Goal: Transaction & Acquisition: Obtain resource

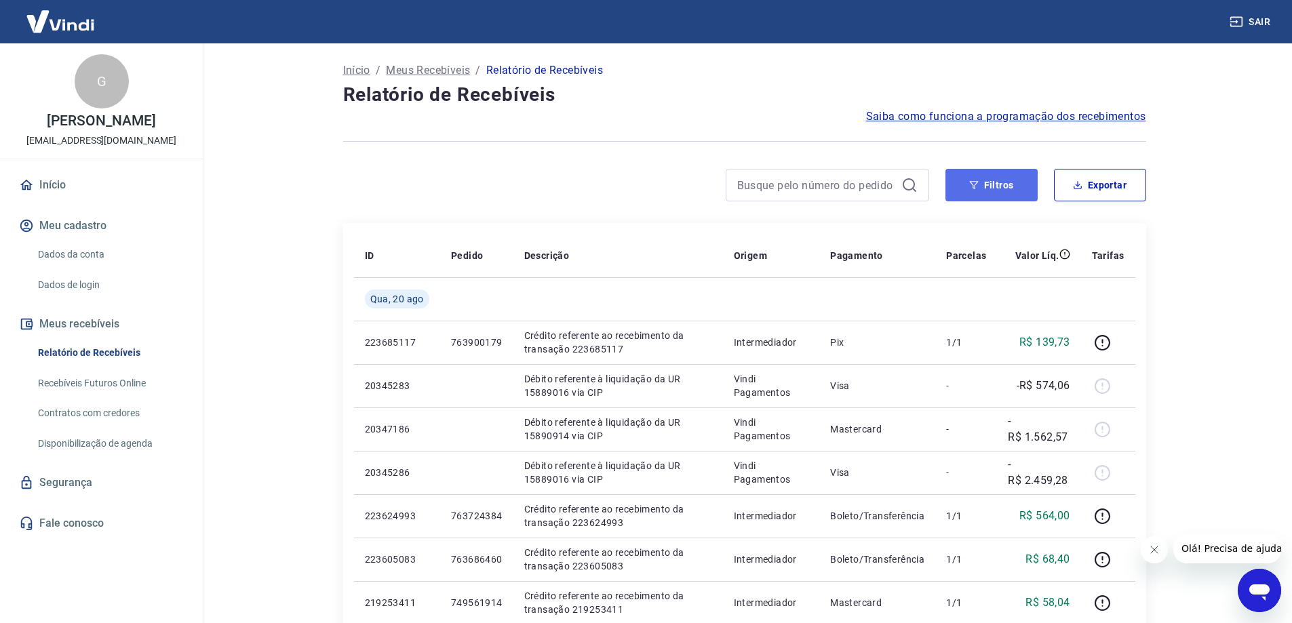
click at [1004, 186] on button "Filtros" at bounding box center [991, 185] width 92 height 33
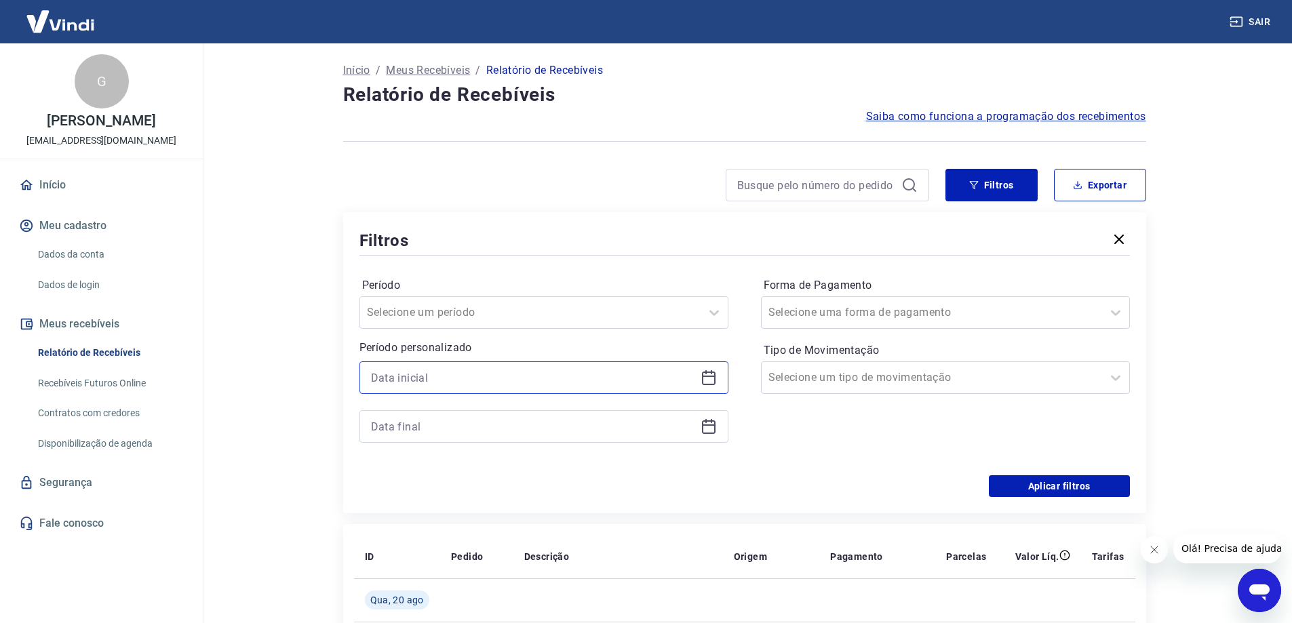
click at [439, 380] on input at bounding box center [533, 378] width 324 height 20
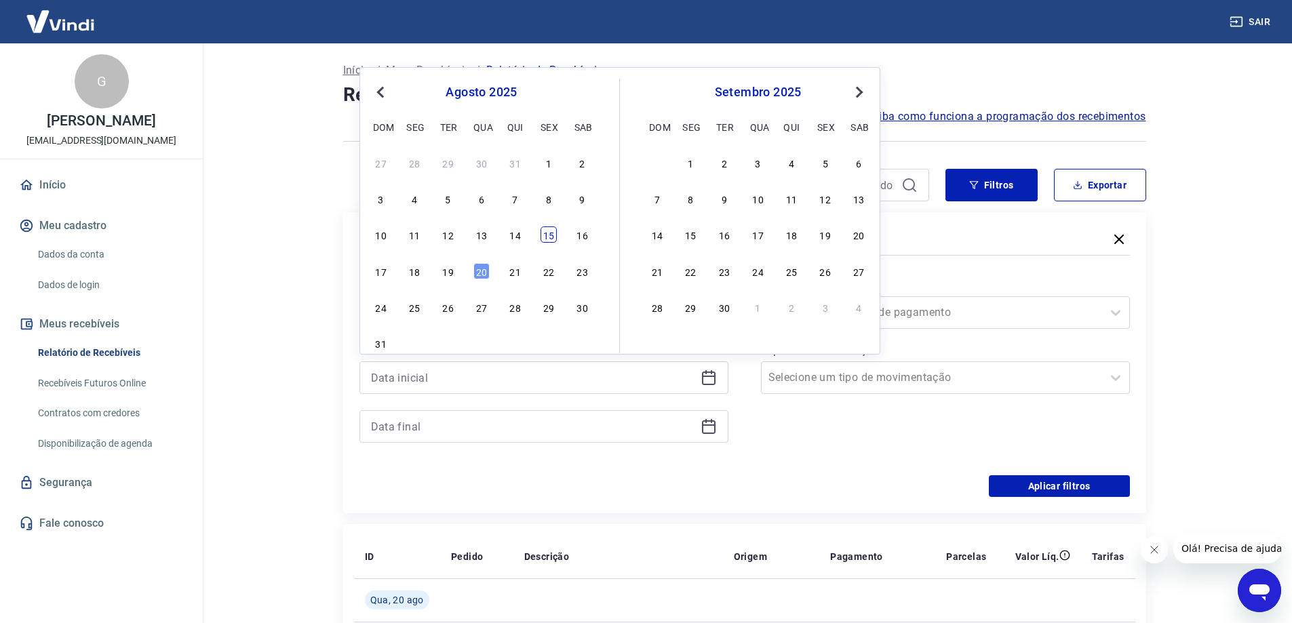
click at [554, 235] on div "15" at bounding box center [548, 234] width 16 height 16
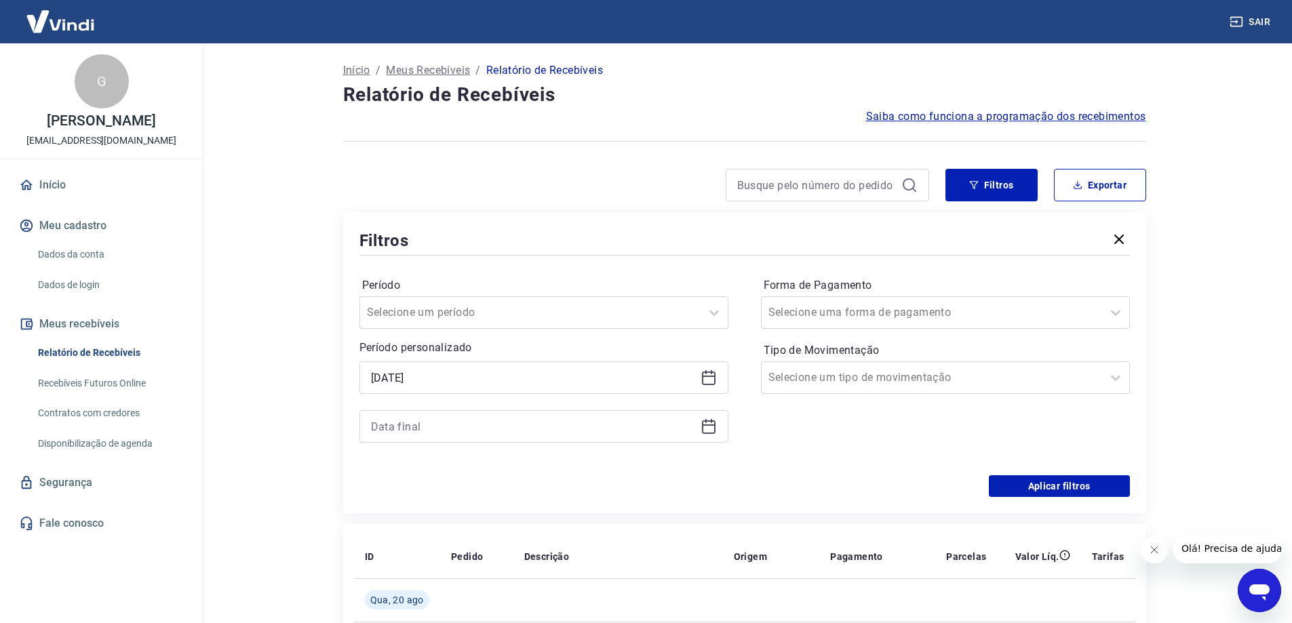
type input "15/08/2025"
click at [473, 433] on input at bounding box center [533, 426] width 324 height 20
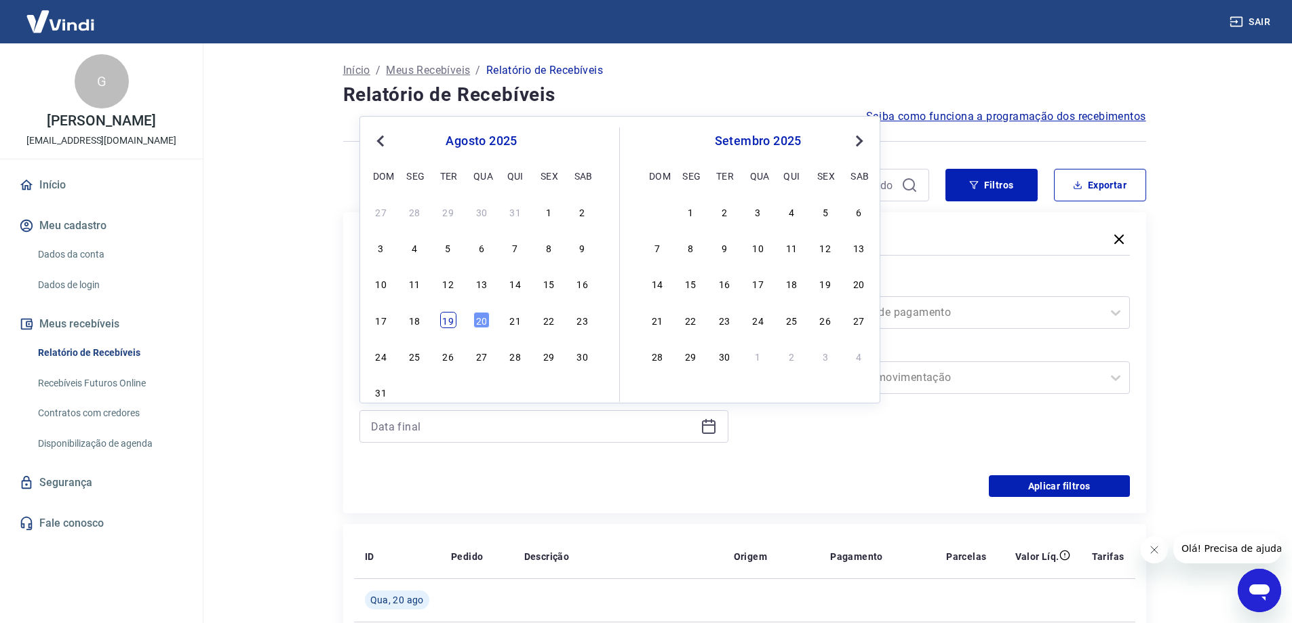
click at [450, 321] on div "19" at bounding box center [448, 320] width 16 height 16
type input "19/08/2025"
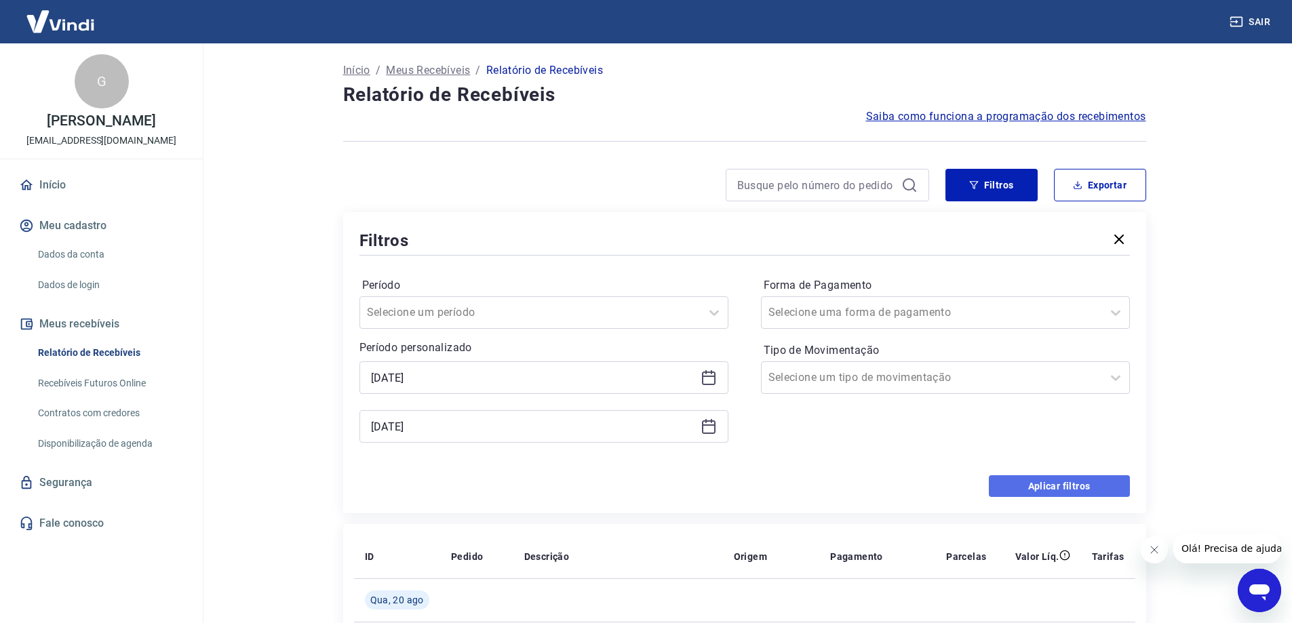
click at [1012, 483] on button "Aplicar filtros" at bounding box center [1059, 486] width 141 height 22
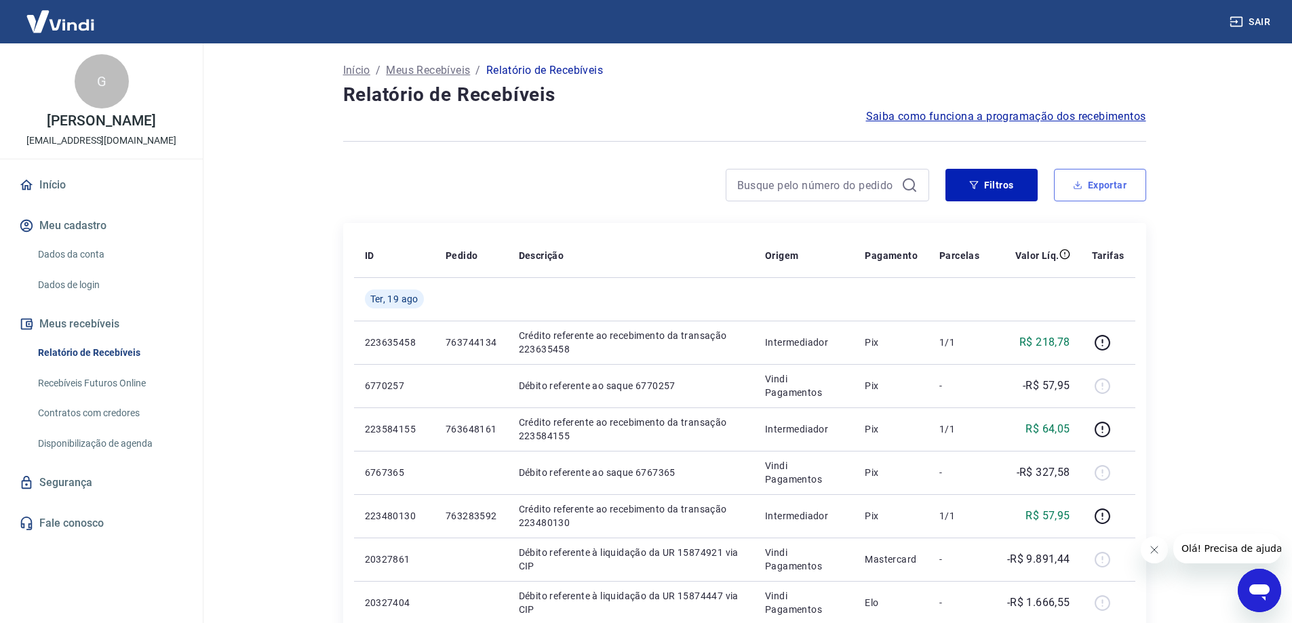
click at [1090, 188] on button "Exportar" at bounding box center [1100, 185] width 92 height 33
type input "15/08/2025"
type input "19/08/2025"
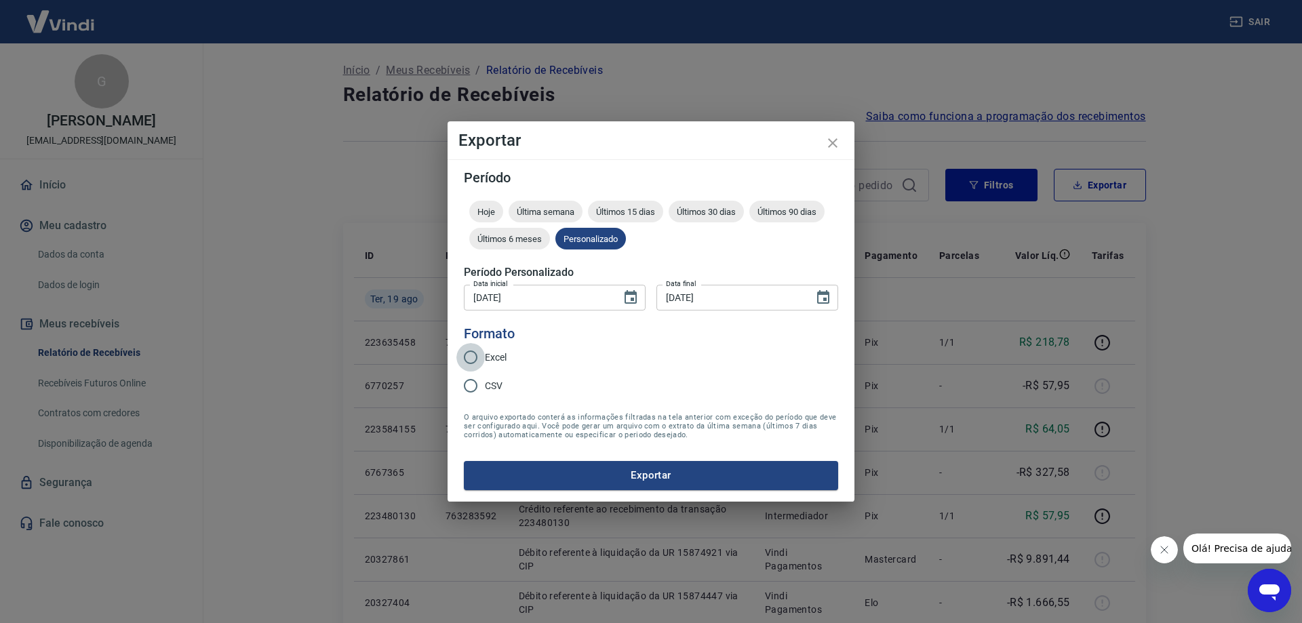
click at [481, 355] on input "Excel" at bounding box center [470, 357] width 28 height 28
radio input "true"
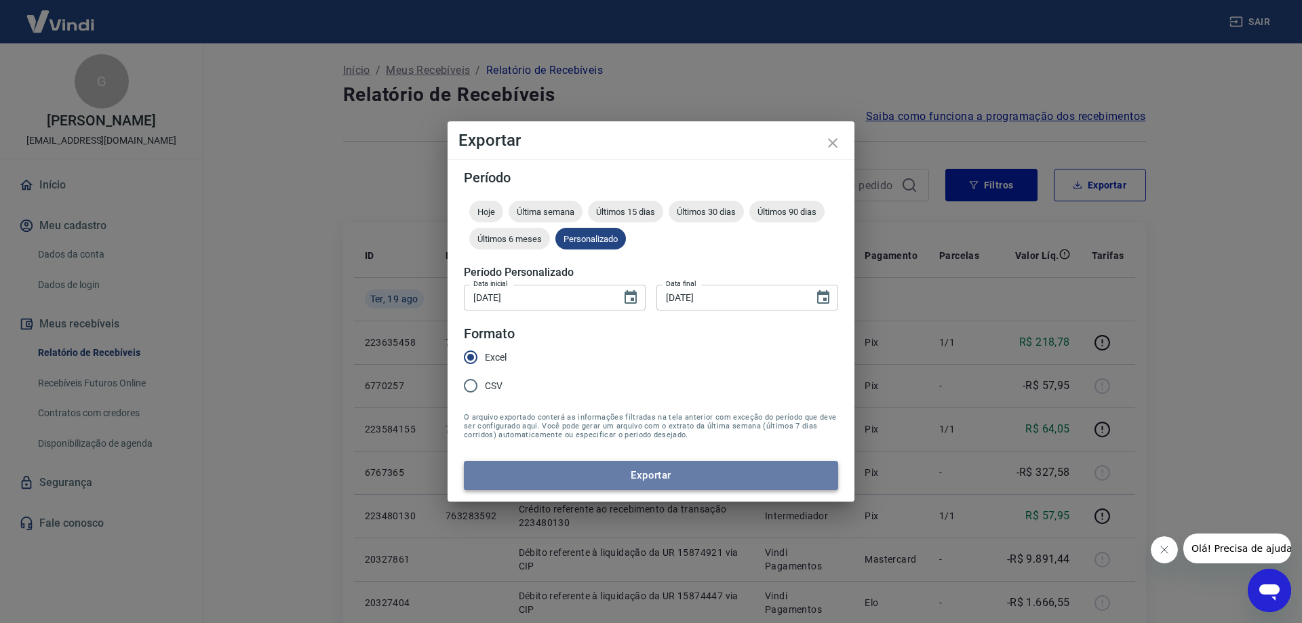
click at [648, 481] on button "Exportar" at bounding box center [651, 475] width 374 height 28
